Goal: Transaction & Acquisition: Subscribe to service/newsletter

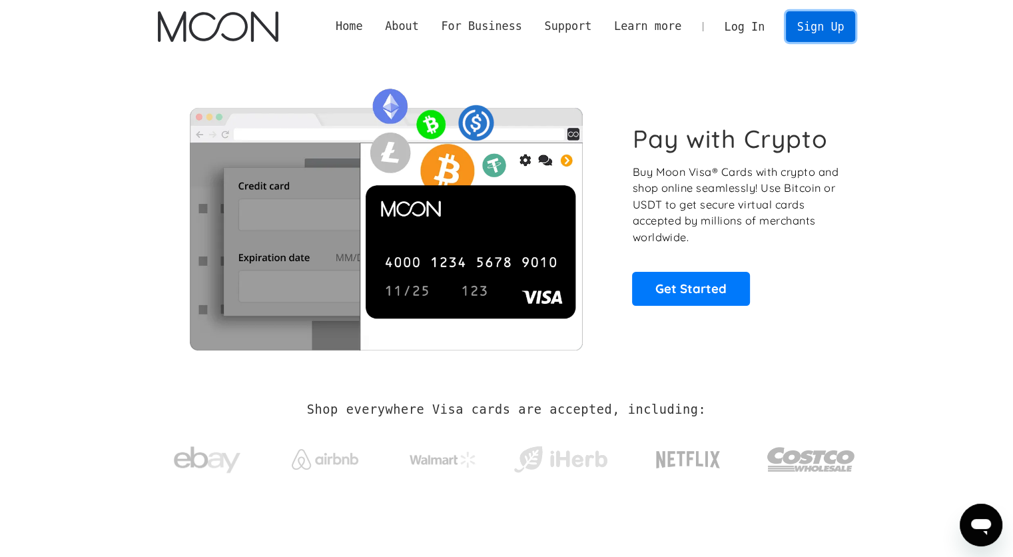
click at [833, 30] on link "Sign Up" at bounding box center [820, 26] width 69 height 30
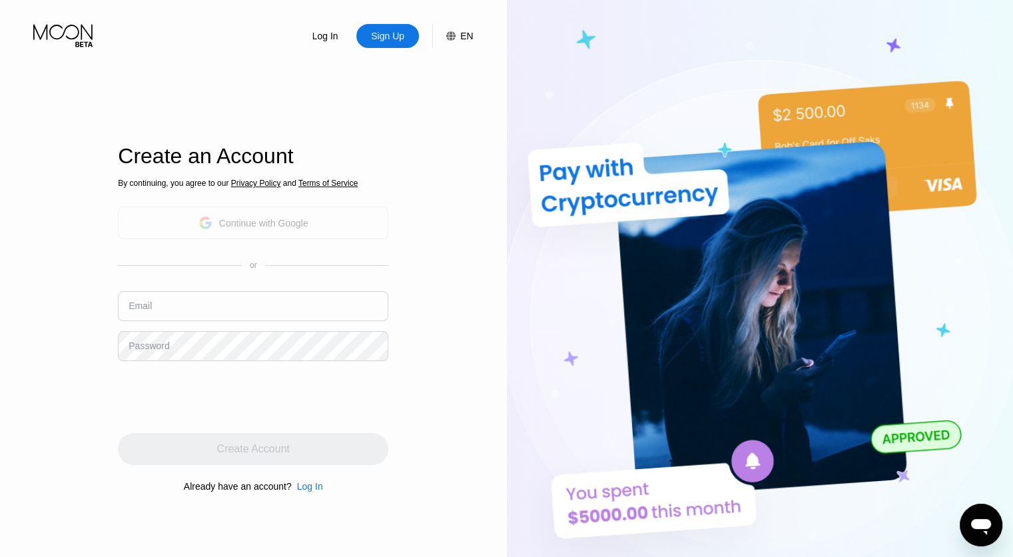
click at [257, 222] on div "Continue with Google" at bounding box center [263, 223] width 89 height 11
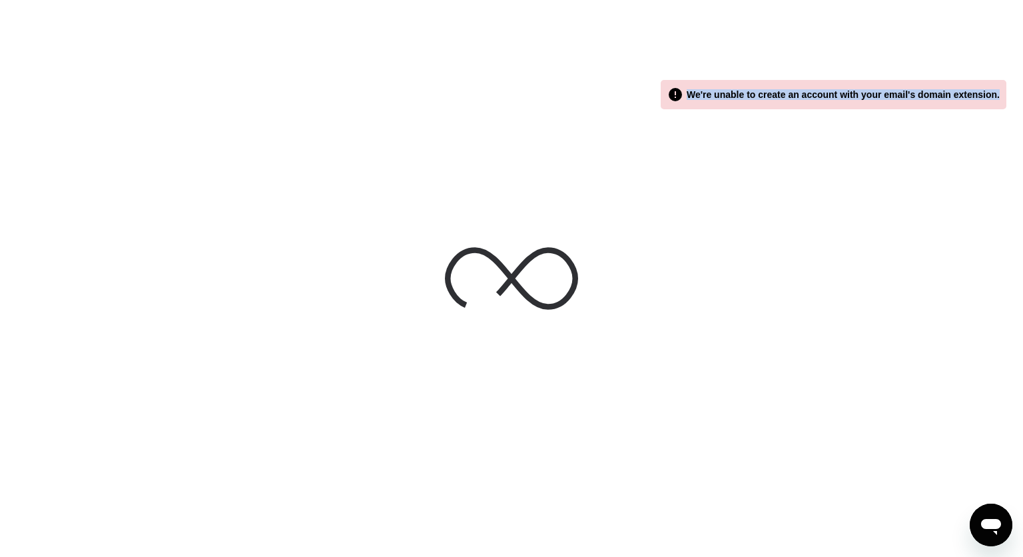
drag, startPoint x: 702, startPoint y: 90, endPoint x: 1009, endPoint y: 83, distance: 307.0
click at [1009, 83] on div " We're unable to create an account with your email's domain extension. Main Fo…" at bounding box center [511, 278] width 1023 height 557
click at [192, 108] on div at bounding box center [511, 278] width 1023 height 557
